Goal: Book appointment/travel/reservation

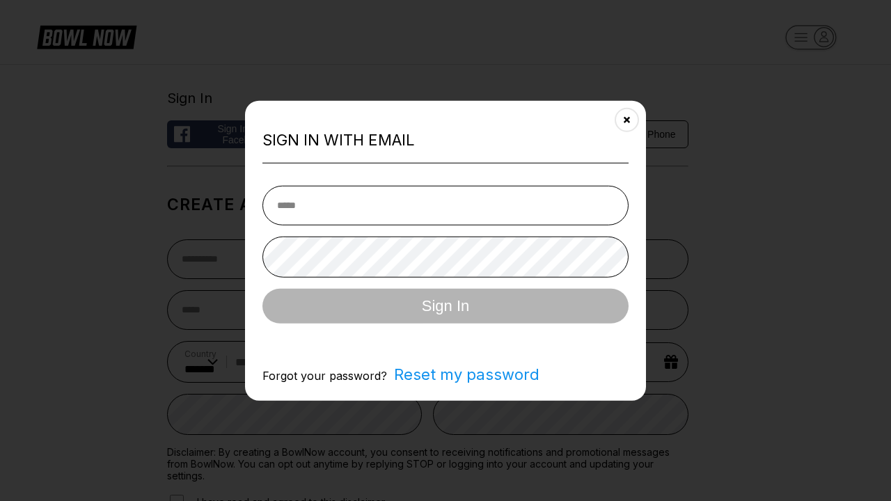
select select "**"
type input "**********"
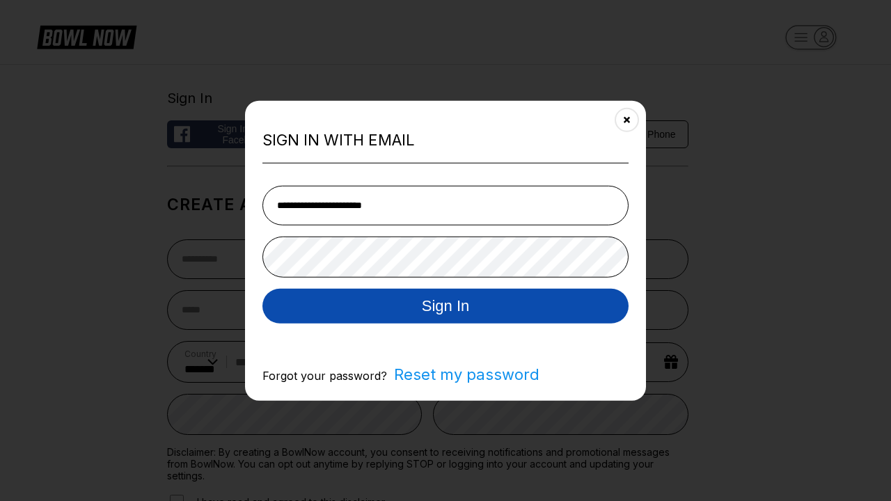
click at [445, 307] on button "Sign In" at bounding box center [445, 305] width 366 height 35
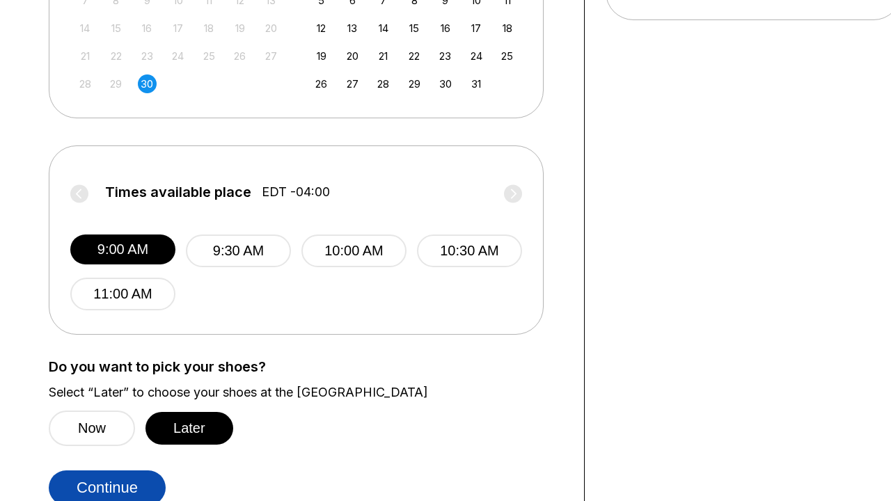
click at [107, 483] on button "Continue" at bounding box center [107, 488] width 117 height 35
